Goal: Complete application form

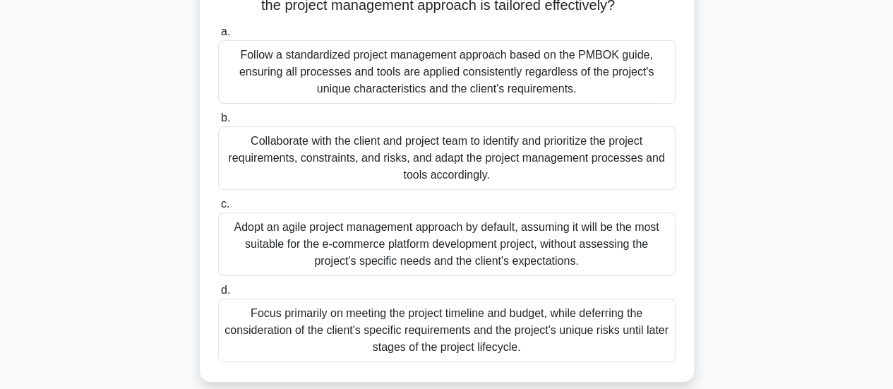
scroll to position [212, 0]
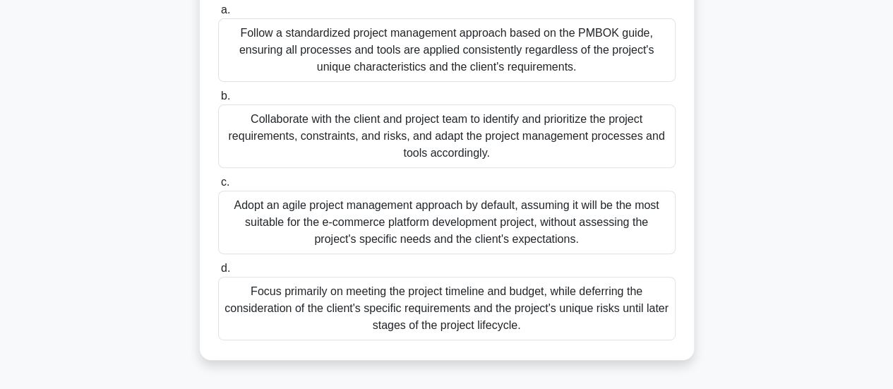
click at [323, 148] on div "Collaborate with the client and project team to identify and prioritize the pro…" at bounding box center [447, 137] width 458 height 64
click at [218, 101] on input "b. Collaborate with the client and project team to identify and prioritize the …" at bounding box center [218, 96] width 0 height 9
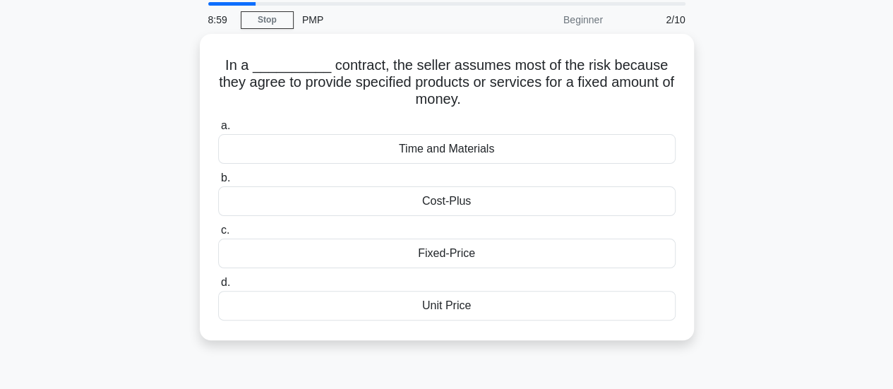
scroll to position [71, 0]
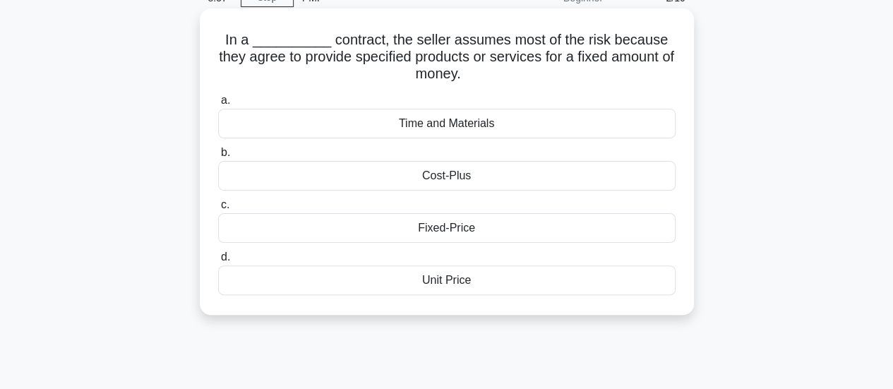
click at [257, 230] on div "Fixed-Price" at bounding box center [447, 228] width 458 height 30
click at [218, 210] on input "c. Fixed-Price" at bounding box center [218, 205] width 0 height 9
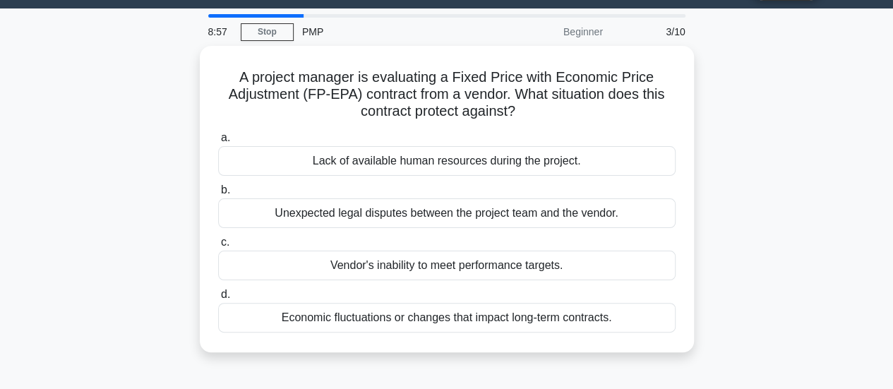
scroll to position [0, 0]
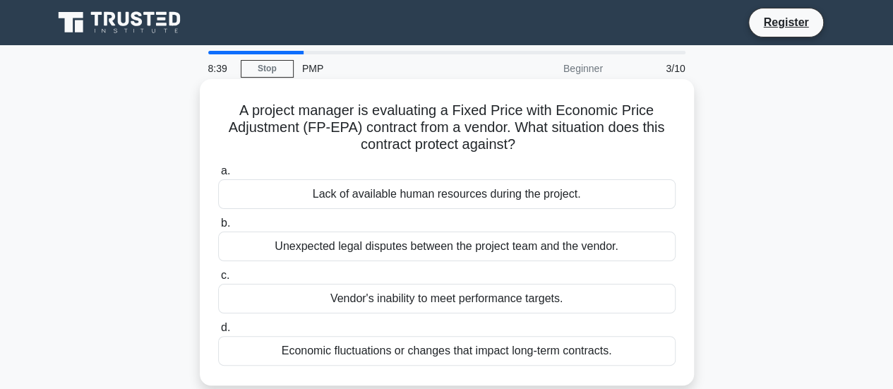
click at [400, 350] on div "Economic fluctuations or changes that impact long-term contracts." at bounding box center [447, 351] width 458 height 30
click at [218, 333] on input "d. Economic fluctuations or changes that impact long-term contracts." at bounding box center [218, 327] width 0 height 9
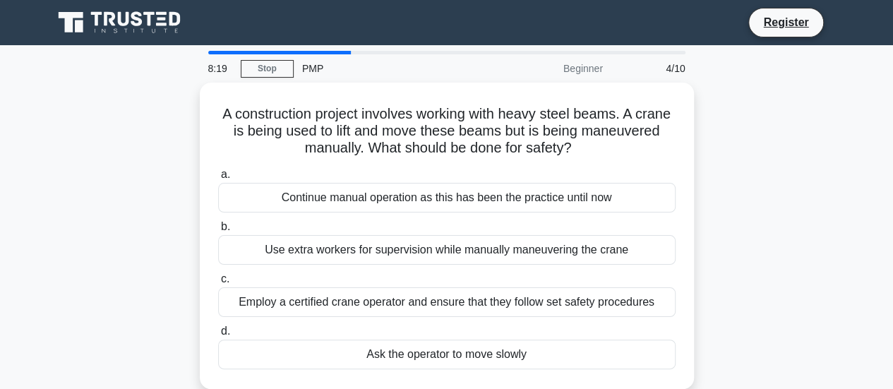
scroll to position [71, 0]
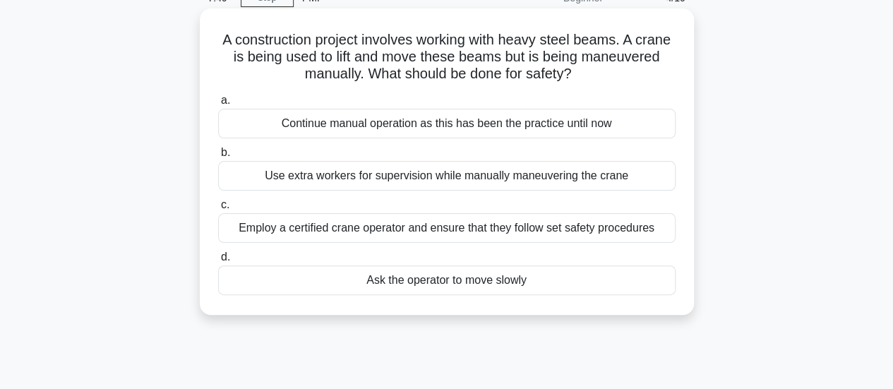
click at [345, 132] on div "Continue manual operation as this has been the practice until now" at bounding box center [447, 124] width 458 height 30
click at [218, 105] on input "a. Continue manual operation as this has been the practice until now" at bounding box center [218, 100] width 0 height 9
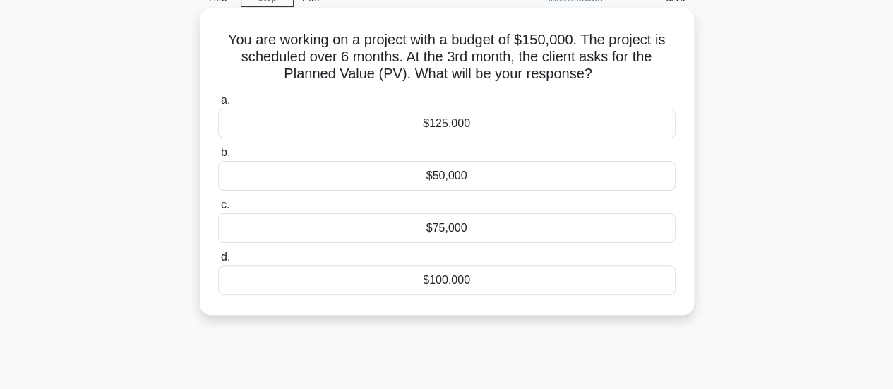
click at [342, 225] on div "$75,000" at bounding box center [447, 228] width 458 height 30
click at [218, 210] on input "c. $75,000" at bounding box center [218, 205] width 0 height 9
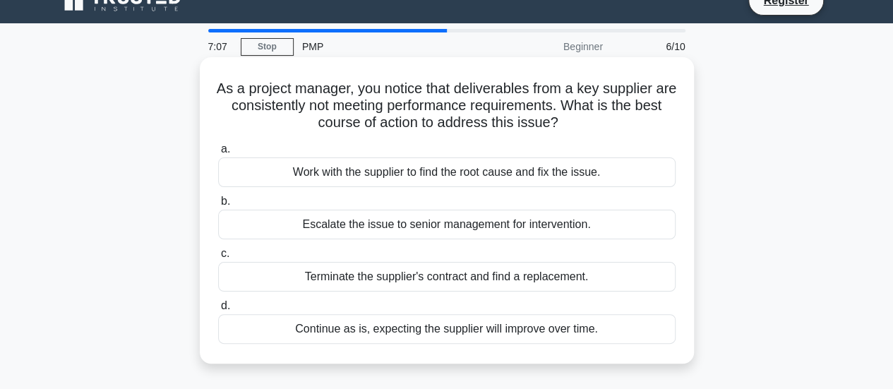
scroll to position [0, 0]
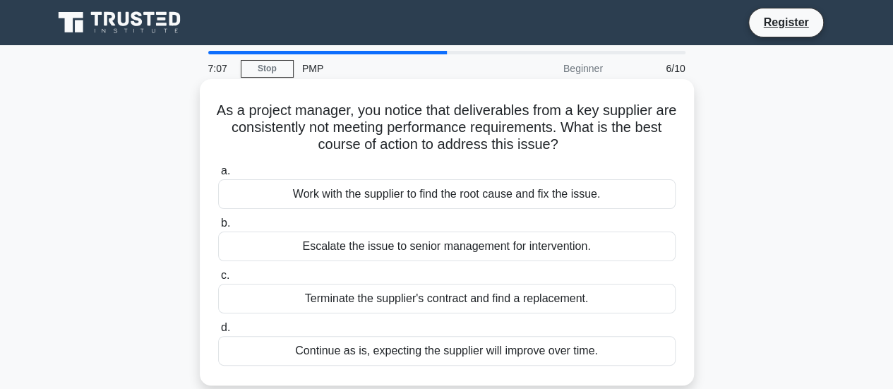
click at [336, 196] on div "Work with the supplier to find the root cause and fix the issue." at bounding box center [447, 194] width 458 height 30
click at [218, 176] on input "a. Work with the supplier to find the root cause and fix the issue." at bounding box center [218, 171] width 0 height 9
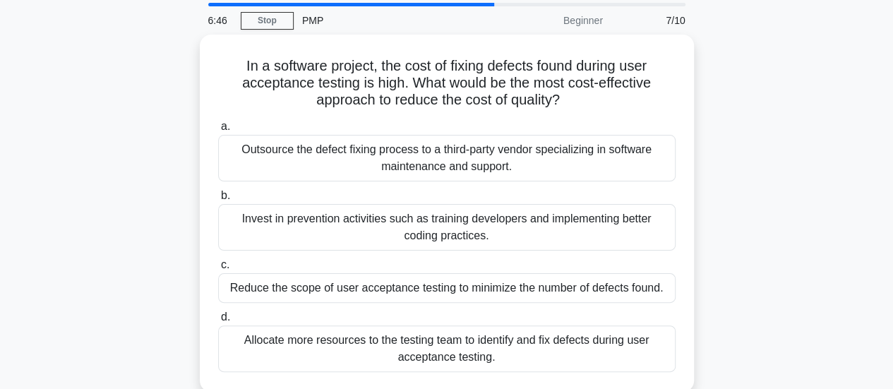
scroll to position [71, 0]
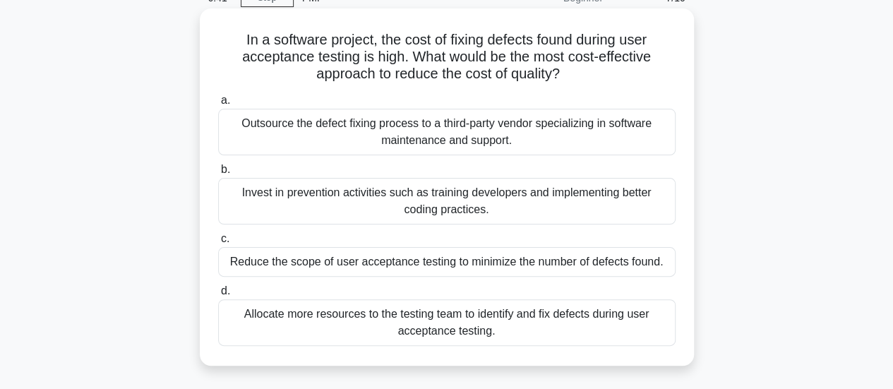
click at [345, 198] on div "Invest in prevention activities such as training developers and implementing be…" at bounding box center [447, 201] width 458 height 47
click at [218, 174] on input "b. Invest in prevention activities such as training developers and implementing…" at bounding box center [218, 169] width 0 height 9
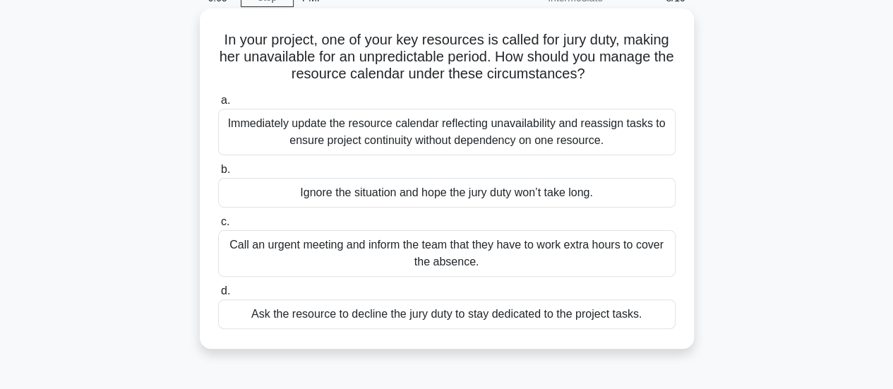
click at [333, 133] on div "Immediately update the resource calendar reflecting unavailability and reassign…" at bounding box center [447, 132] width 458 height 47
click at [218, 105] on input "a. Immediately update the resource calendar reflecting unavailability and reass…" at bounding box center [218, 100] width 0 height 9
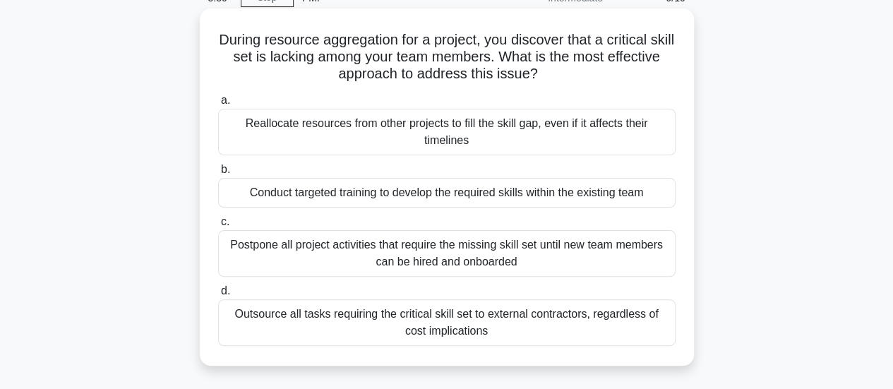
click at [308, 193] on div "Conduct targeted training to develop the required skills within the existing te…" at bounding box center [447, 193] width 458 height 30
click at [218, 174] on input "b. Conduct targeted training to develop the required skills within the existing…" at bounding box center [218, 169] width 0 height 9
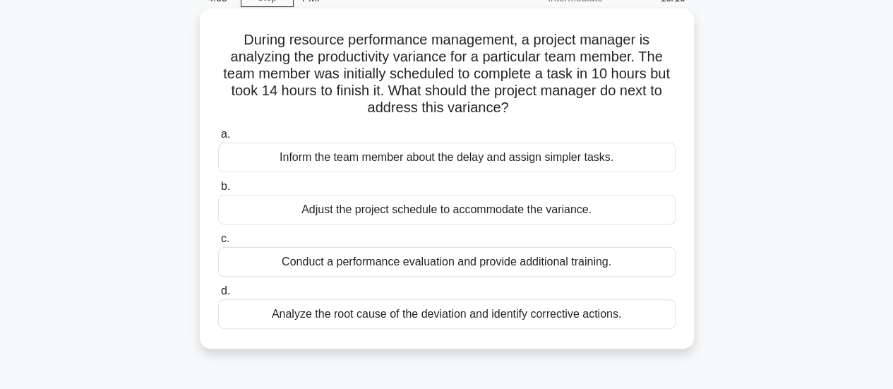
click at [365, 313] on div "Analyze the root cause of the deviation and identify corrective actions." at bounding box center [447, 314] width 458 height 30
click at [218, 296] on input "d. Analyze the root cause of the deviation and identify corrective actions." at bounding box center [218, 291] width 0 height 9
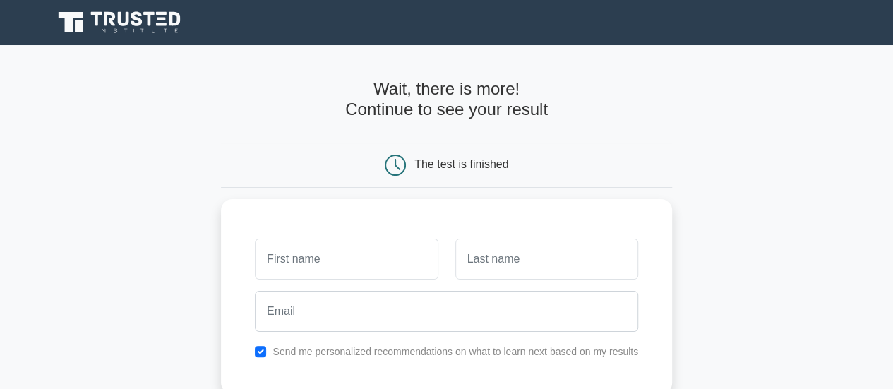
scroll to position [71, 0]
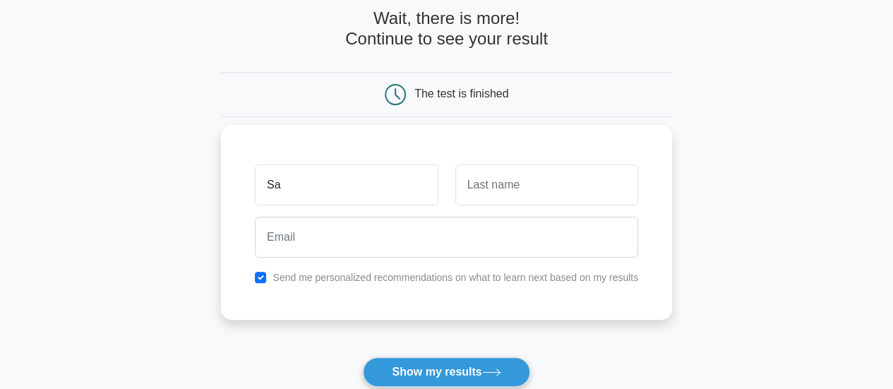
type input "Salvdor"
click at [482, 182] on input "text" at bounding box center [547, 185] width 183 height 41
type input "[PERSON_NAME]"
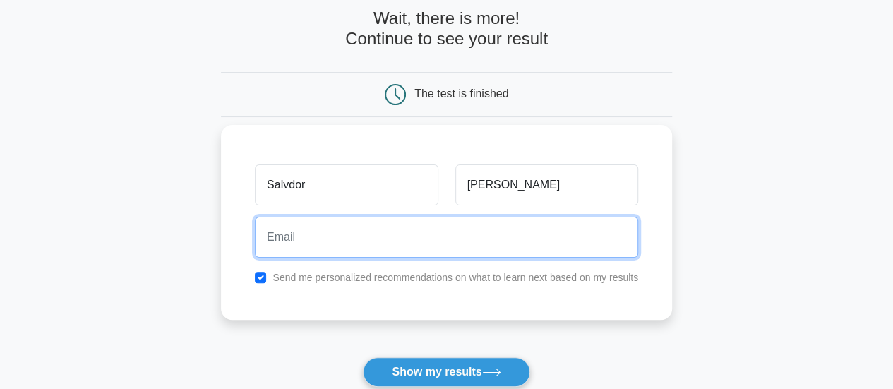
click at [285, 241] on input "email" at bounding box center [447, 237] width 384 height 41
type input "[EMAIL_ADDRESS][DOMAIN_NAME]"
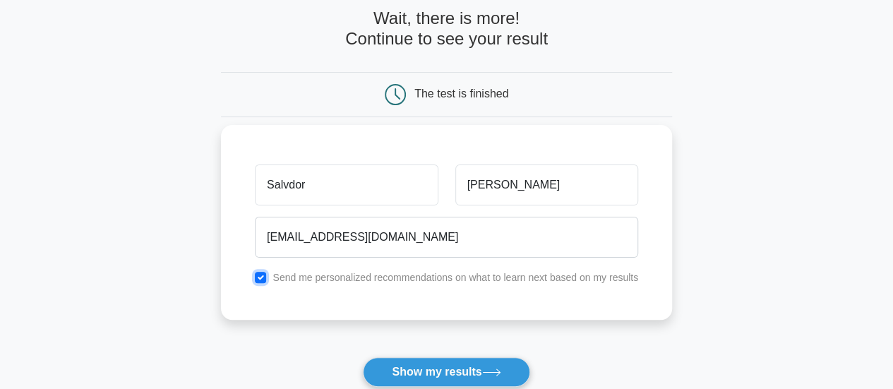
click at [257, 276] on input "checkbox" at bounding box center [260, 277] width 11 height 11
checkbox input "false"
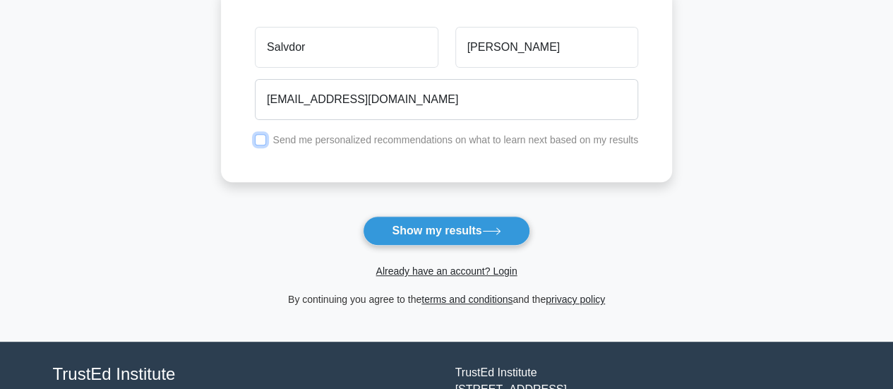
scroll to position [141, 0]
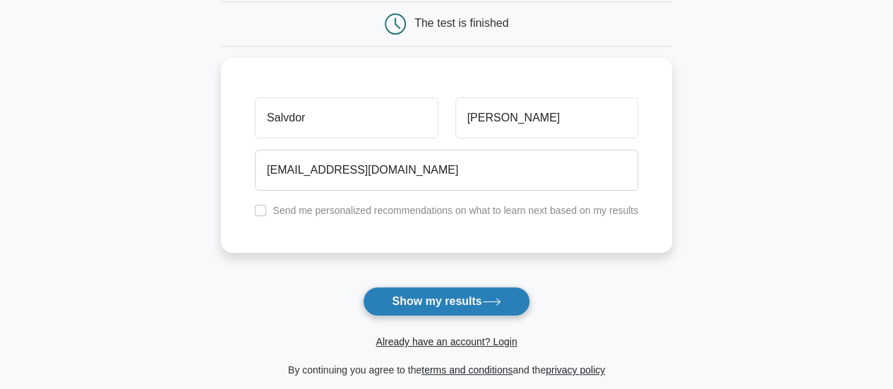
click at [428, 301] on button "Show my results" at bounding box center [446, 302] width 167 height 30
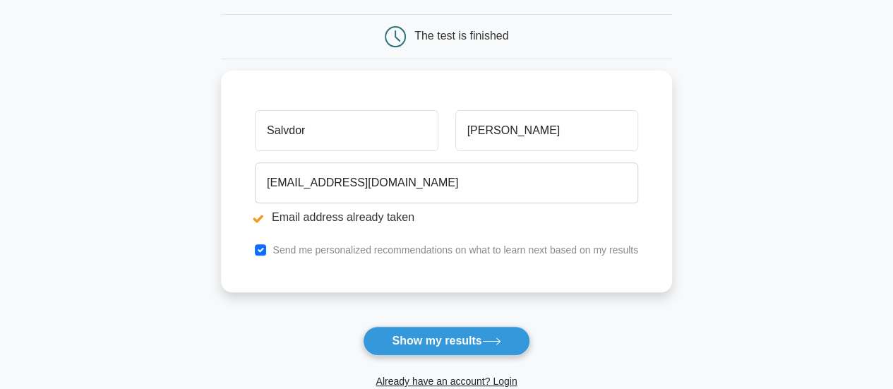
scroll to position [212, 0]
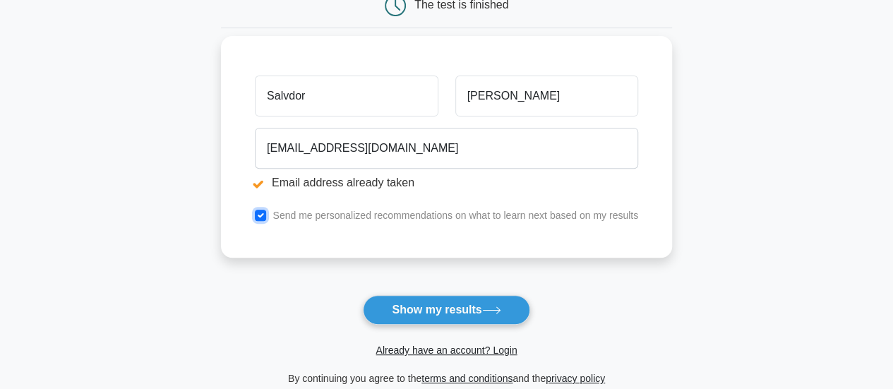
click at [261, 215] on input "checkbox" at bounding box center [260, 215] width 11 height 11
checkbox input "false"
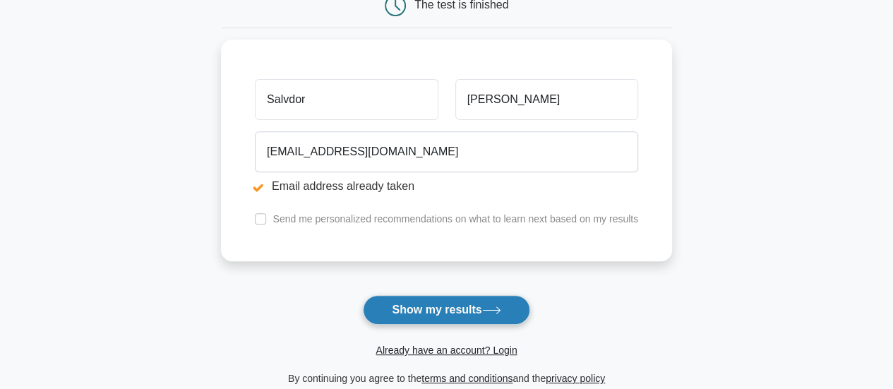
click at [417, 309] on button "Show my results" at bounding box center [446, 310] width 167 height 30
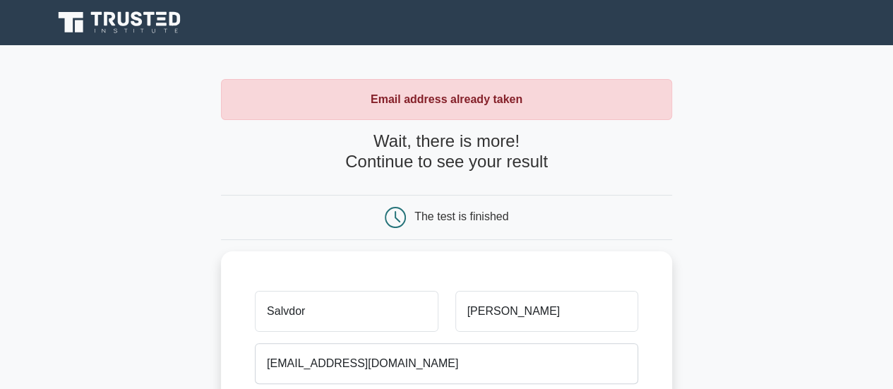
scroll to position [71, 0]
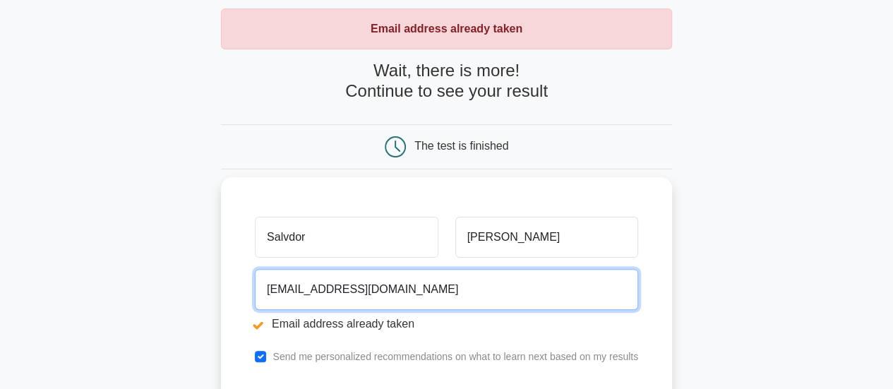
click at [350, 289] on input "[EMAIL_ADDRESS][DOMAIN_NAME]" at bounding box center [447, 289] width 384 height 41
click at [388, 287] on input "salvadoresquivel1805@hotmail.com" at bounding box center [447, 289] width 384 height 41
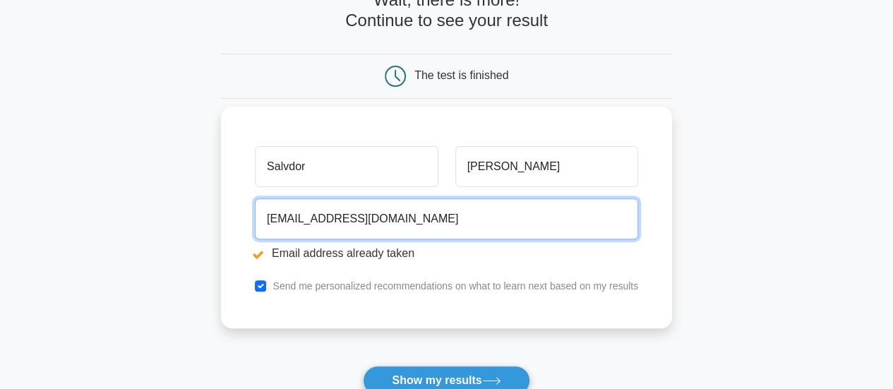
type input "salvadoresquivel1805@gmail.com"
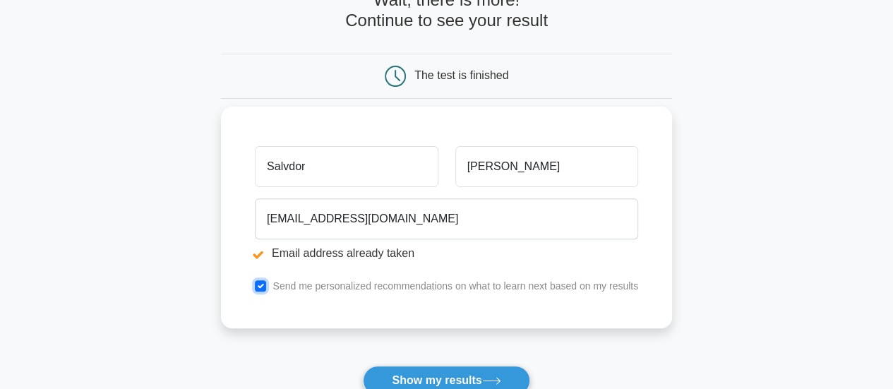
click at [260, 283] on input "checkbox" at bounding box center [260, 285] width 11 height 11
checkbox input "false"
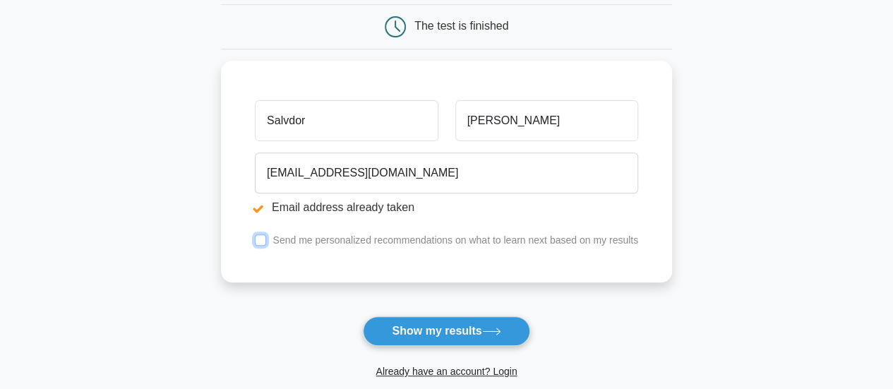
scroll to position [212, 0]
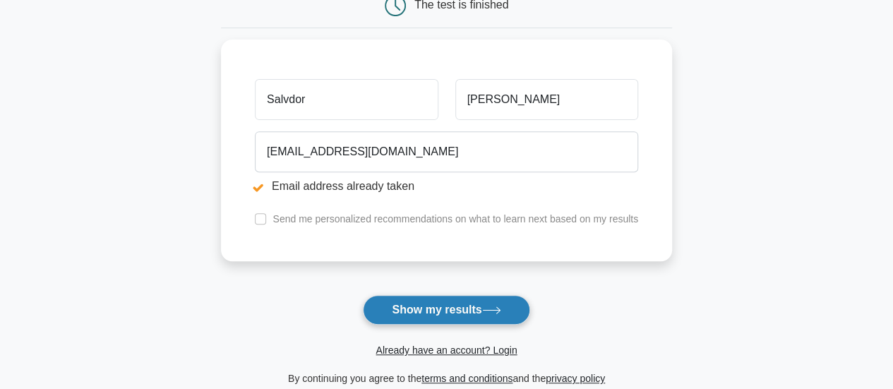
click at [422, 308] on button "Show my results" at bounding box center [446, 310] width 167 height 30
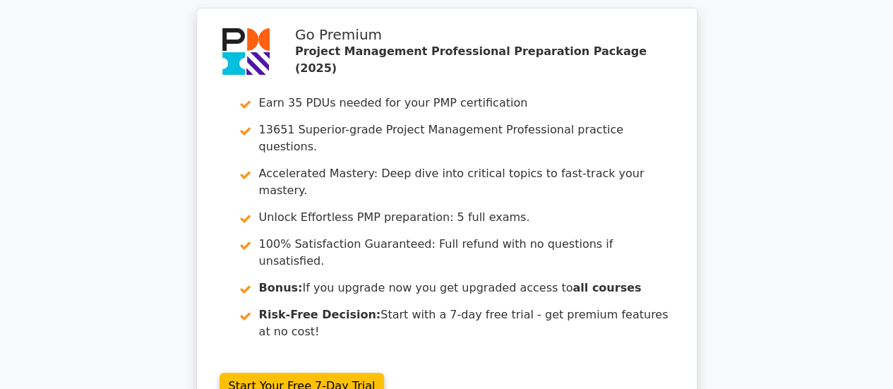
scroll to position [71, 0]
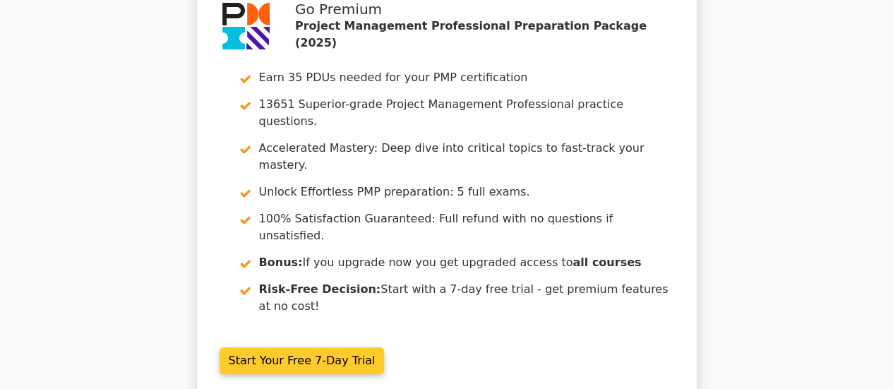
click at [315, 348] on link "Start Your Free 7-Day Trial" at bounding box center [302, 361] width 165 height 27
